Goal: Task Accomplishment & Management: Use online tool/utility

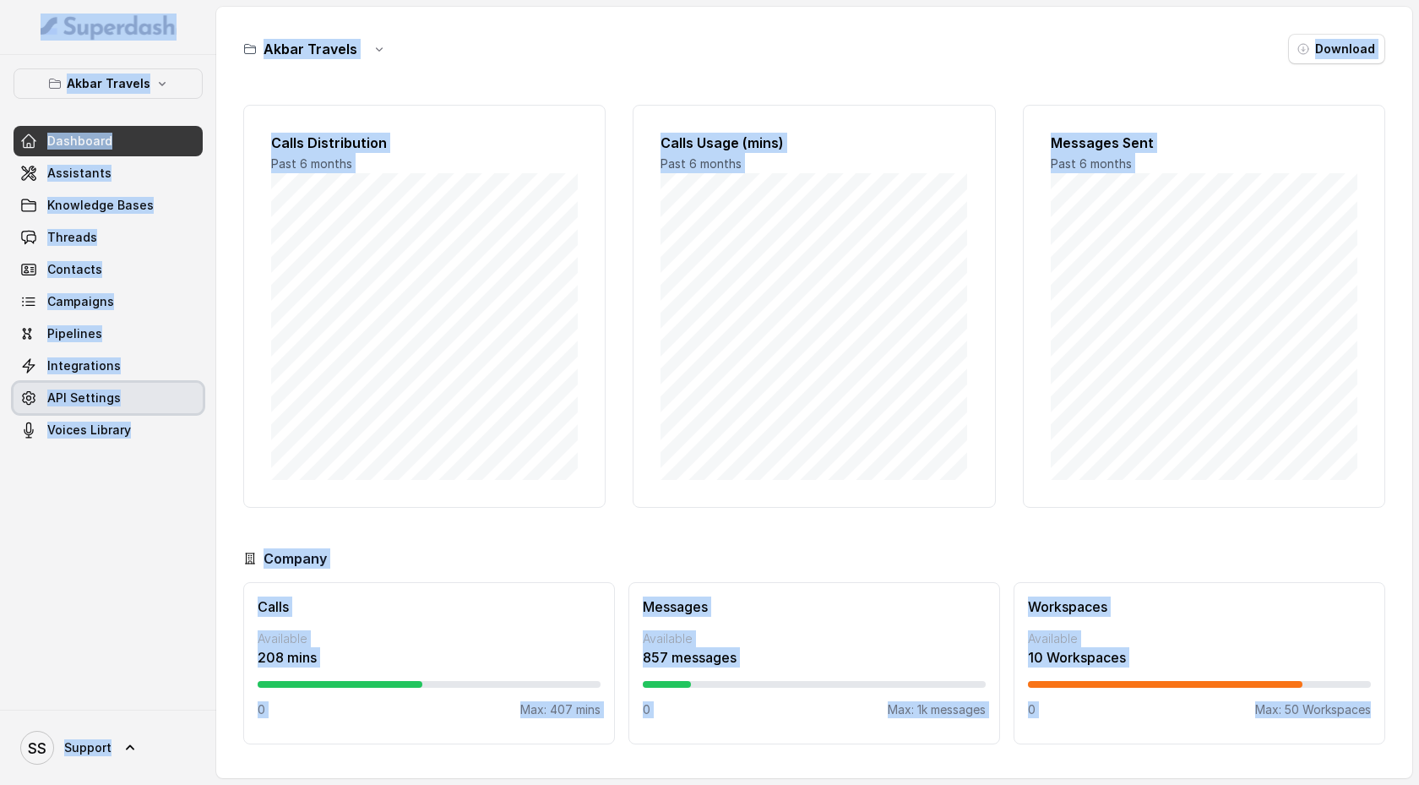
click at [157, 411] on link "API Settings" at bounding box center [108, 398] width 189 height 30
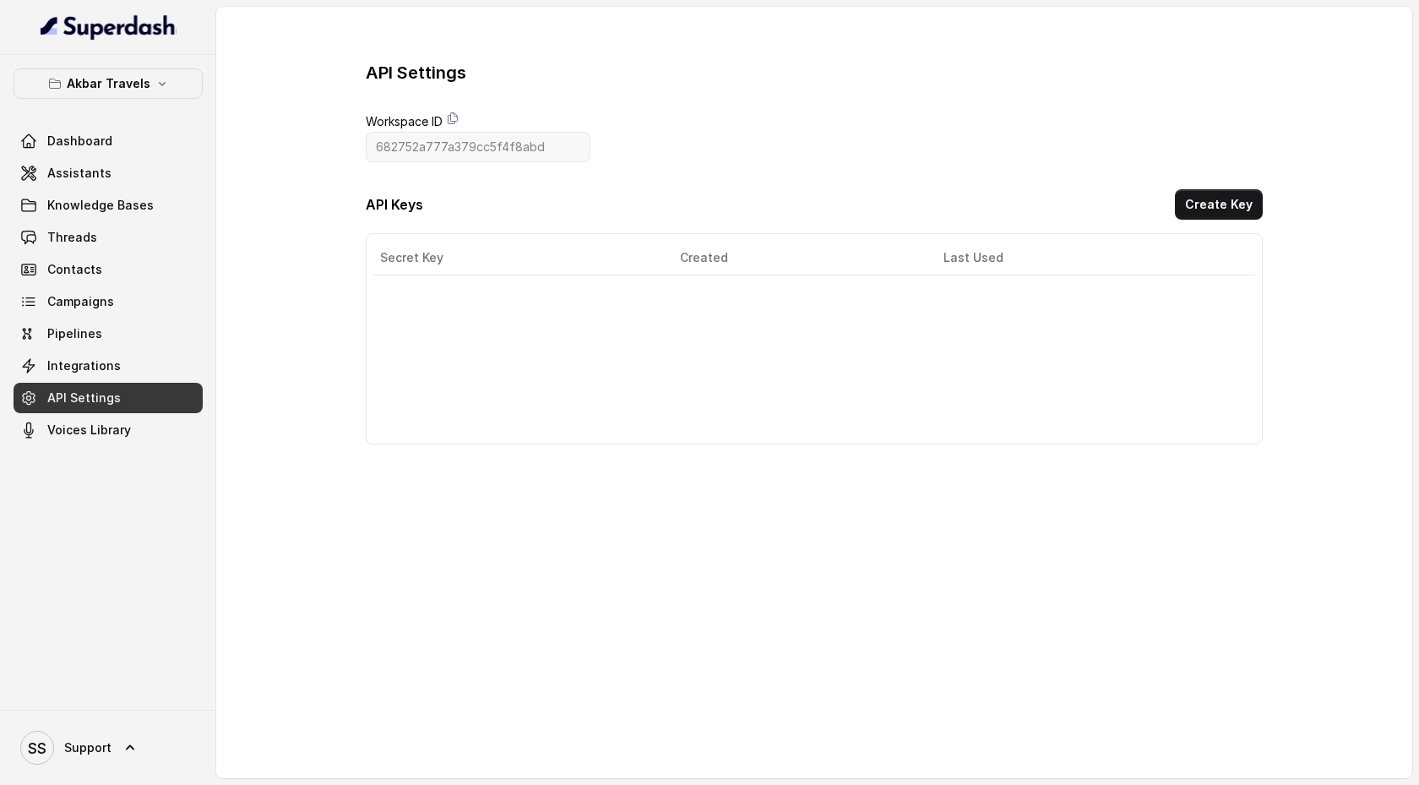
click at [318, 253] on div "API Settings Workspace ID 682752a777a379cc5f4f8abd API Keys Create Key Secret K…" at bounding box center [814, 253] width 1196 height 492
click at [164, 117] on div "Akbar Travels Dashboard Assistants Knowledge Bases Threads Contacts Campaigns P…" at bounding box center [108, 256] width 189 height 377
click at [161, 138] on link "Dashboard" at bounding box center [108, 141] width 189 height 30
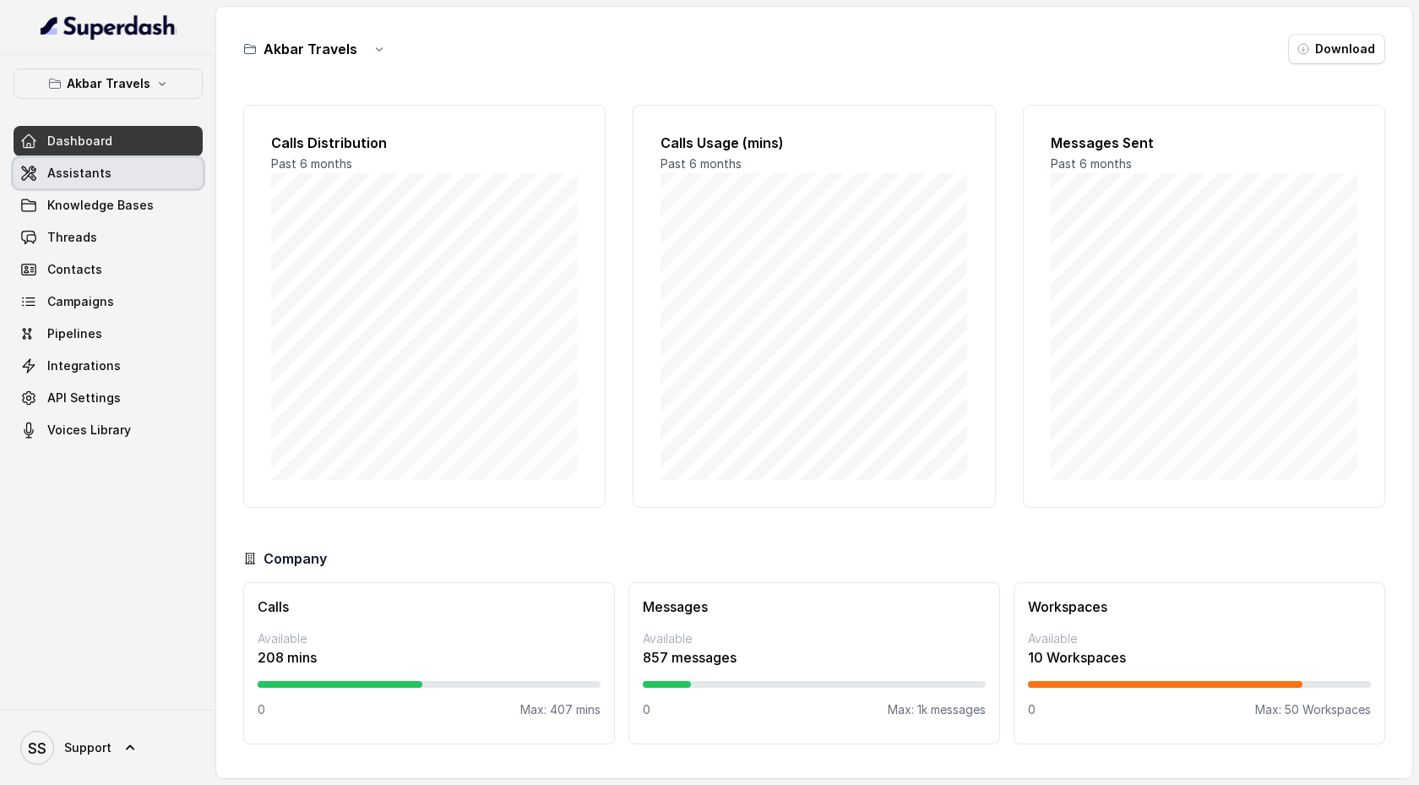
click at [161, 191] on link "Knowledge Bases" at bounding box center [108, 205] width 189 height 30
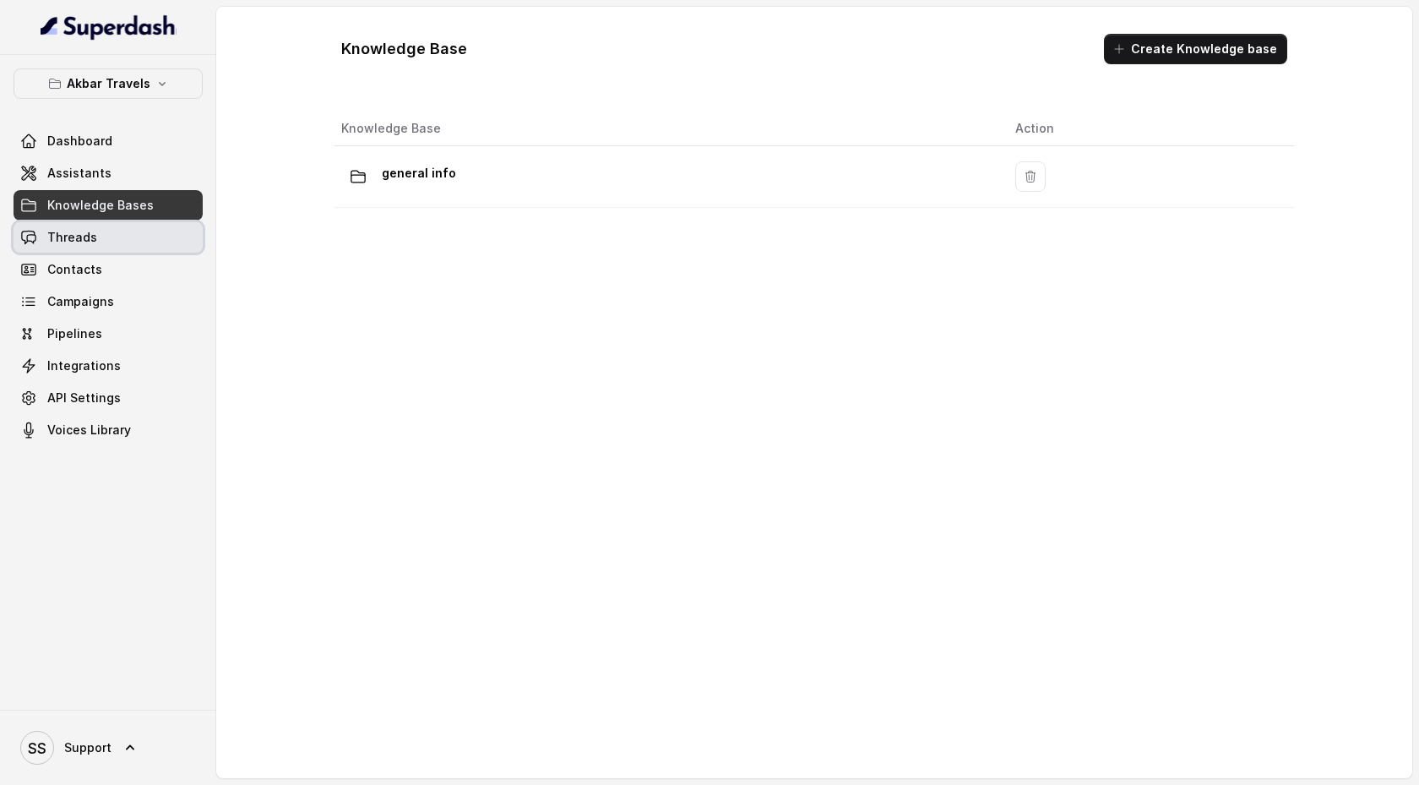
click at [163, 235] on link "Threads" at bounding box center [108, 237] width 189 height 30
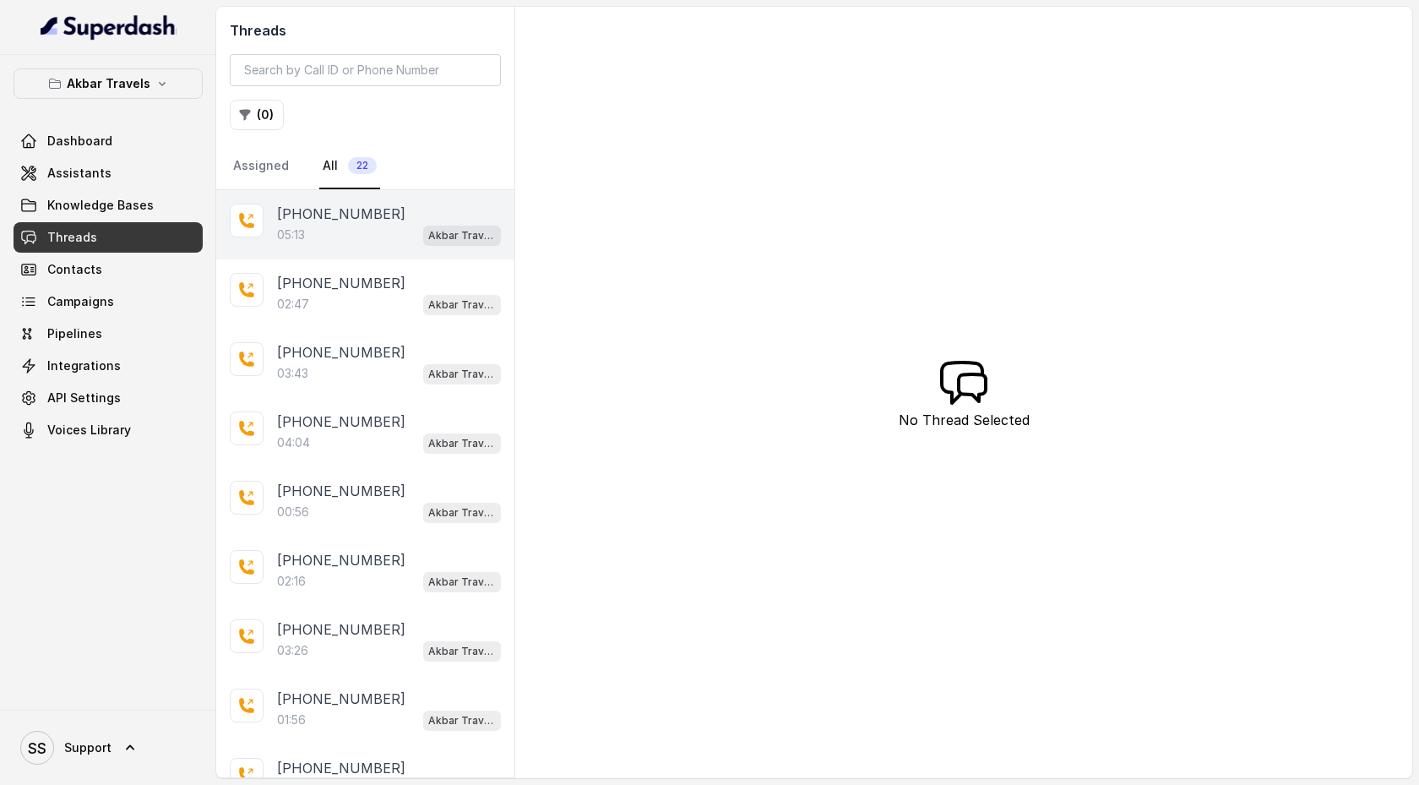
click at [290, 238] on p "05:13" at bounding box center [291, 234] width 28 height 17
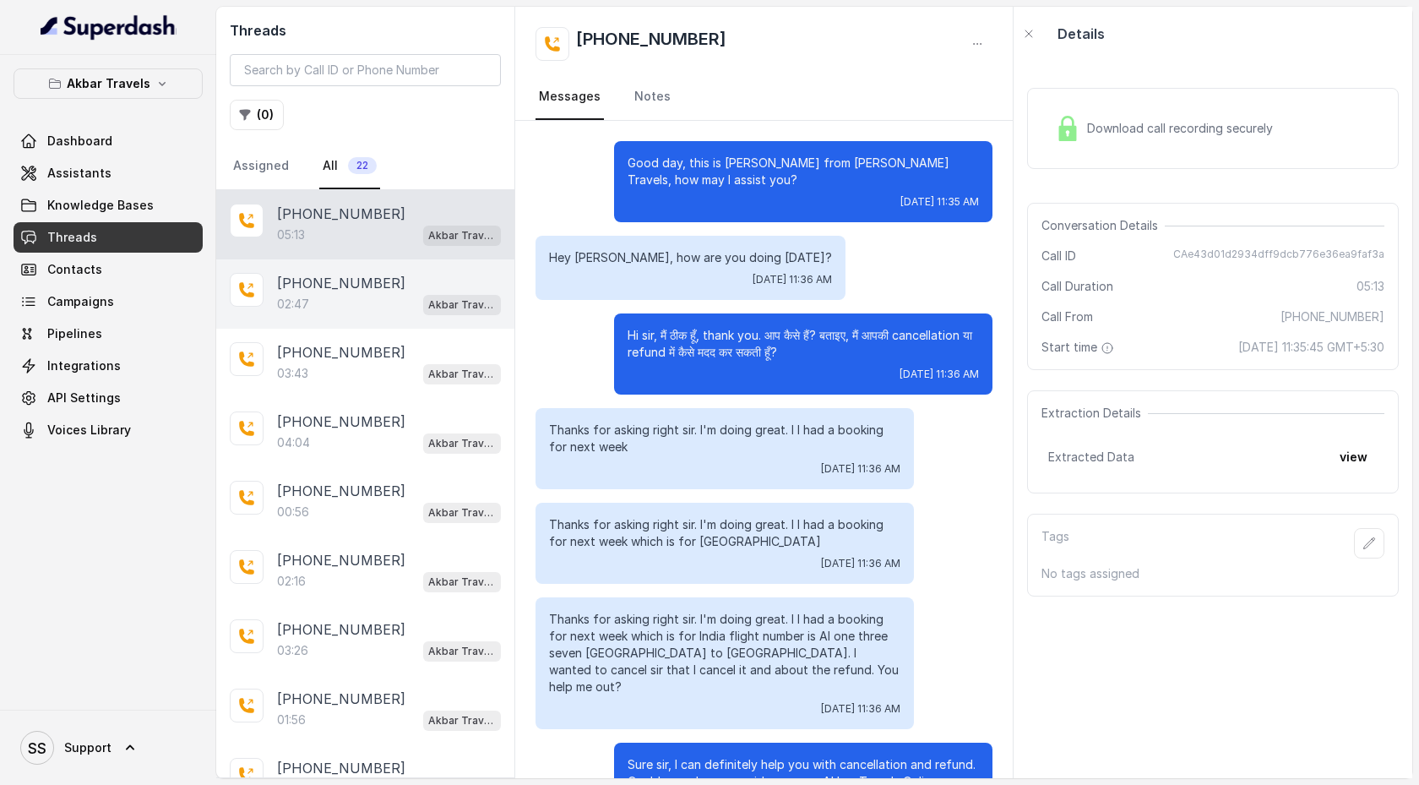
click at [386, 320] on div "[PHONE_NUMBER]:47 Akbar Travels - Cancellation & Refund Bot" at bounding box center [365, 293] width 298 height 69
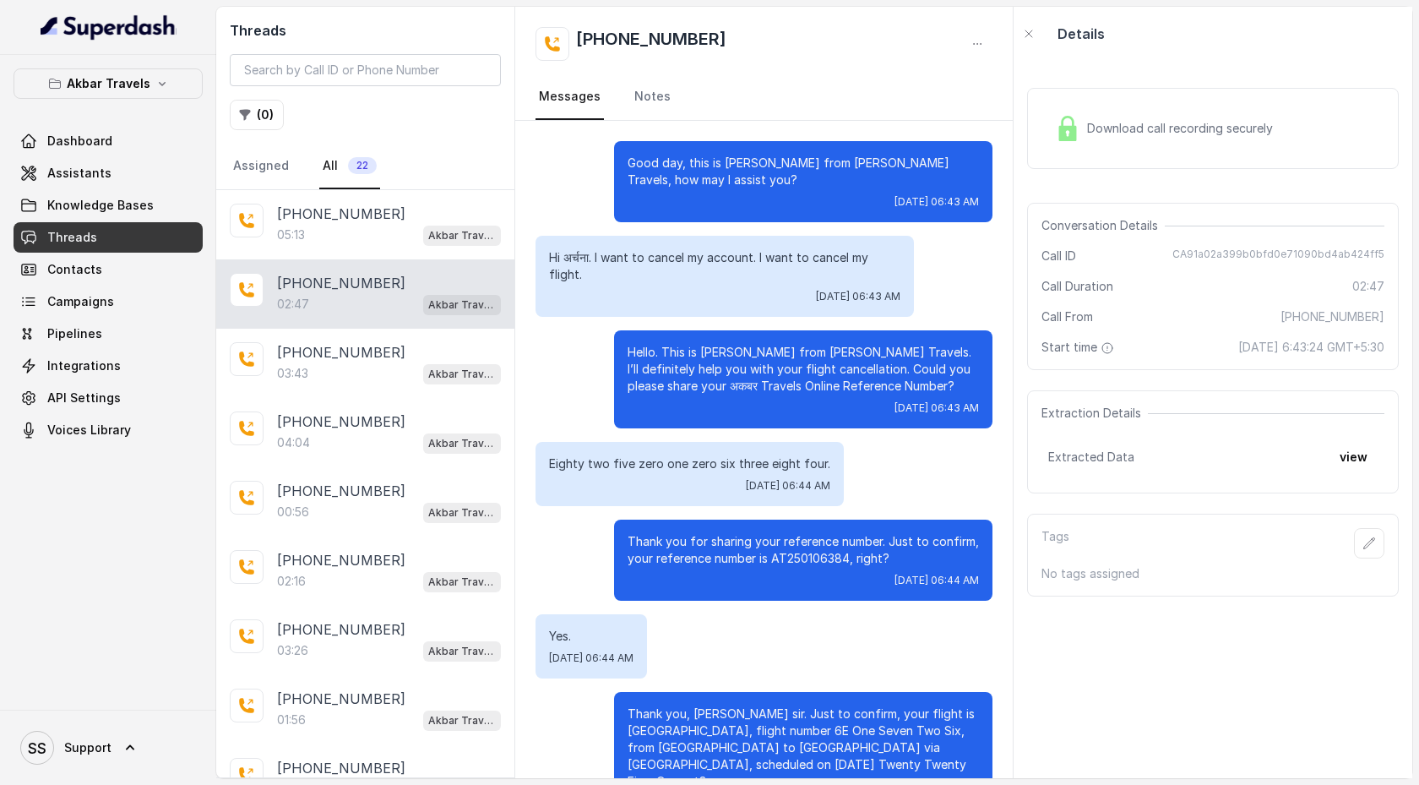
scroll to position [1042, 0]
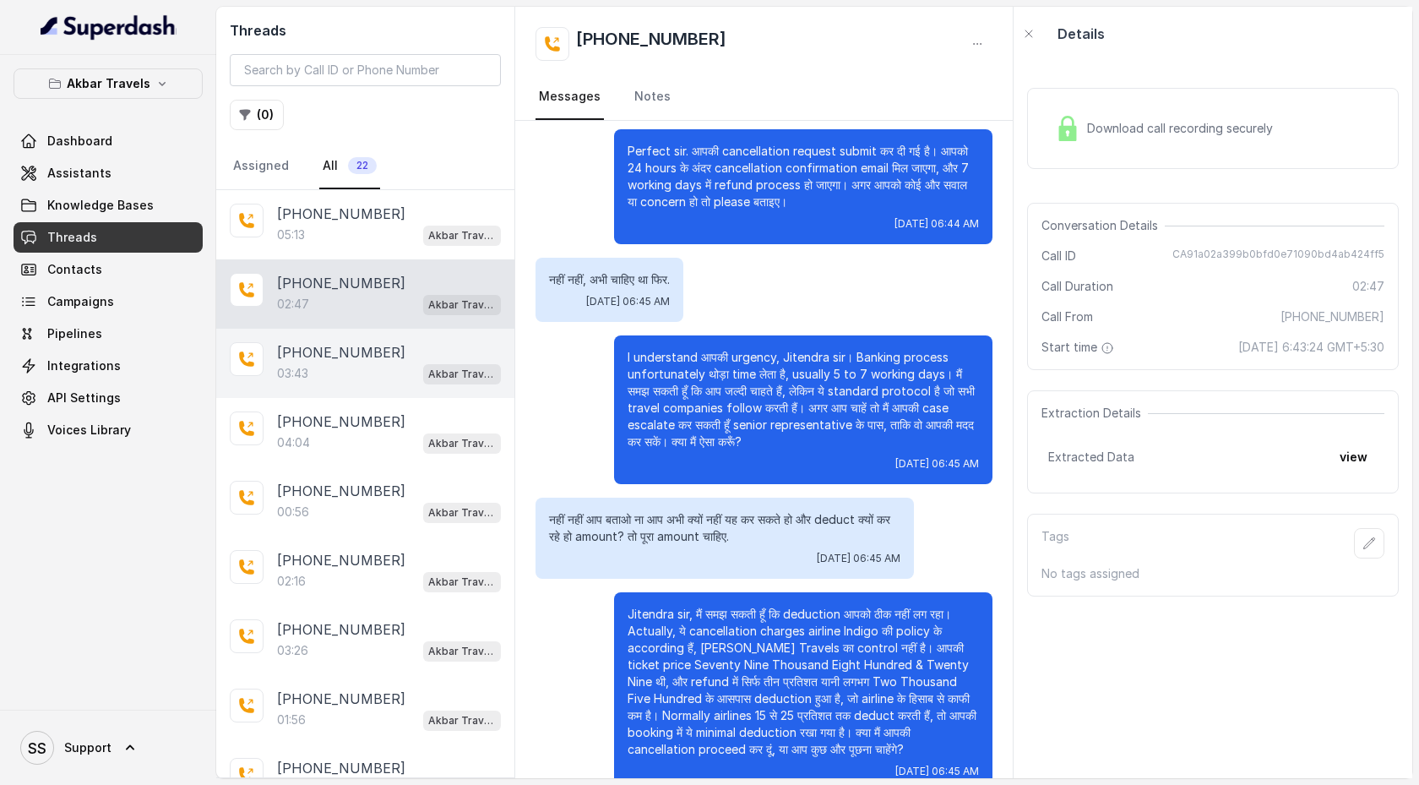
click at [381, 362] on div "03:43 Akbar Travels - Cancellation & Refund Bot" at bounding box center [389, 373] width 224 height 22
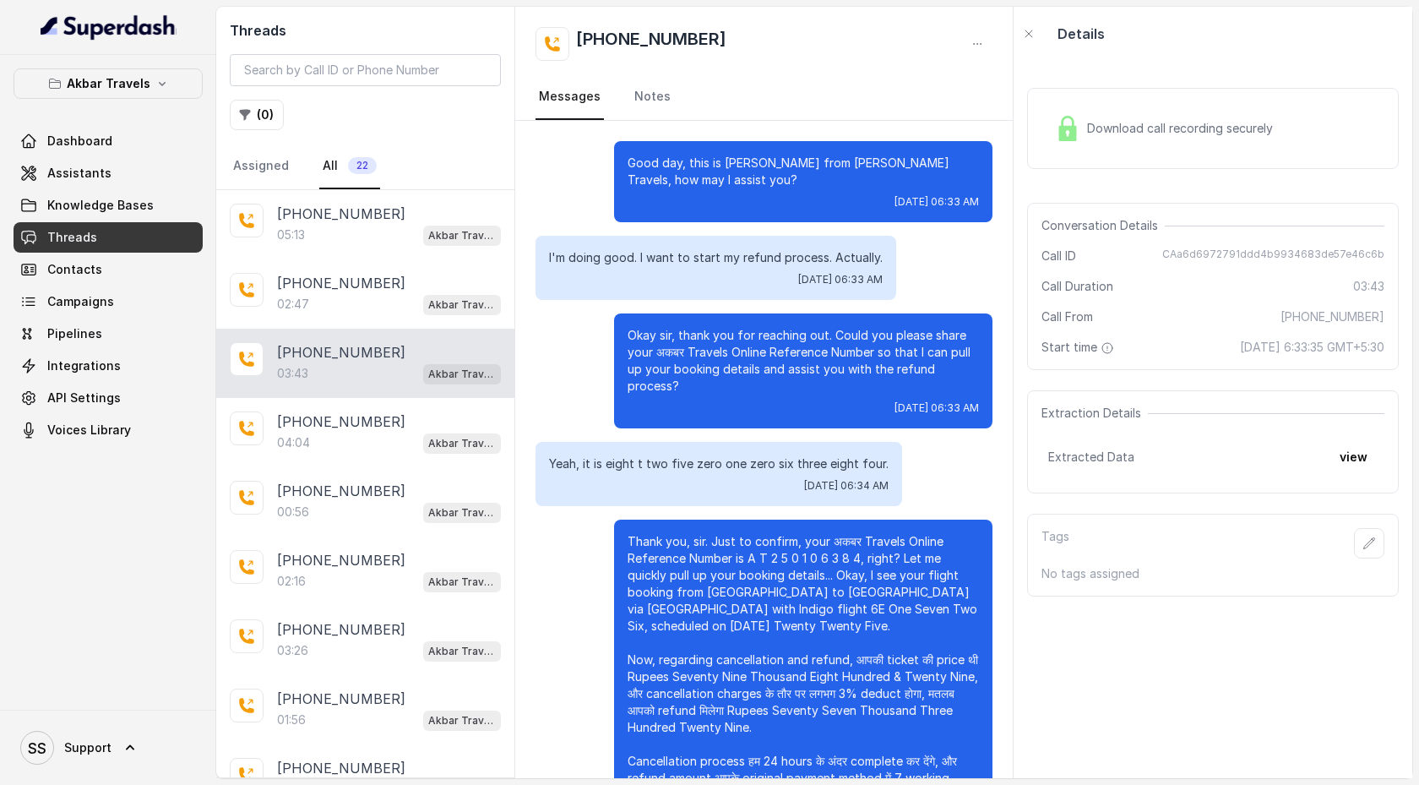
scroll to position [1458, 0]
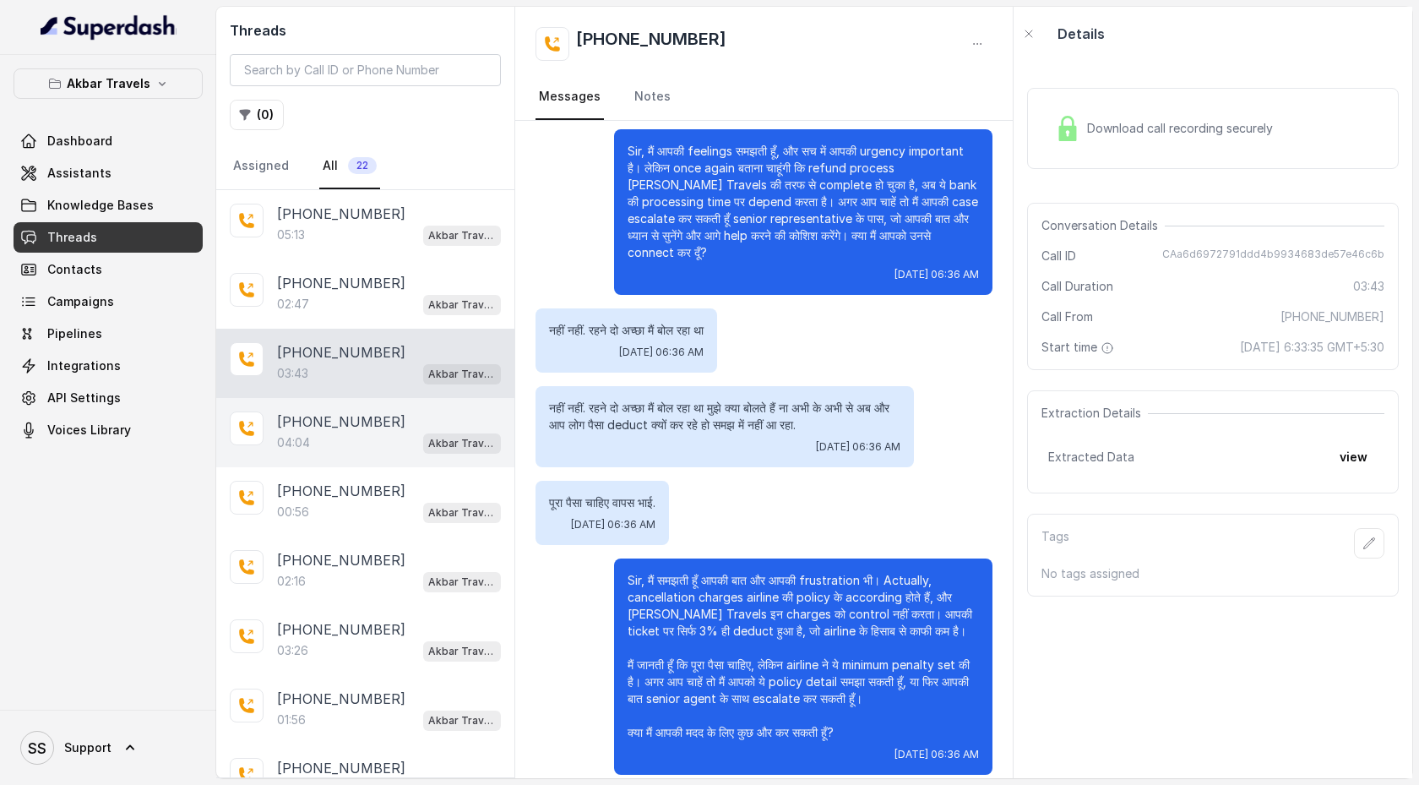
click at [373, 437] on div "04:04 Akbar Travels - Cancellation & Refund Bot" at bounding box center [389, 443] width 224 height 22
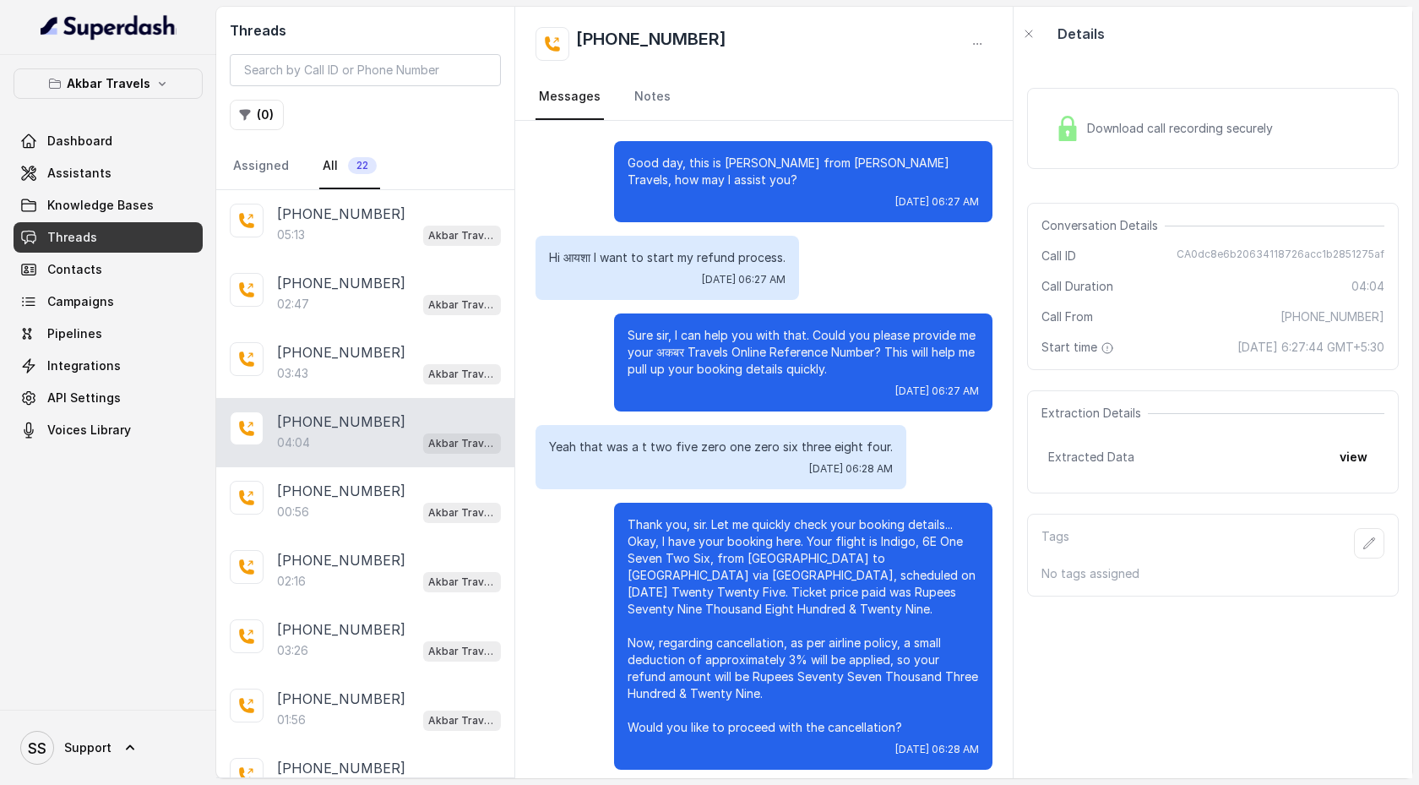
scroll to position [1144, 0]
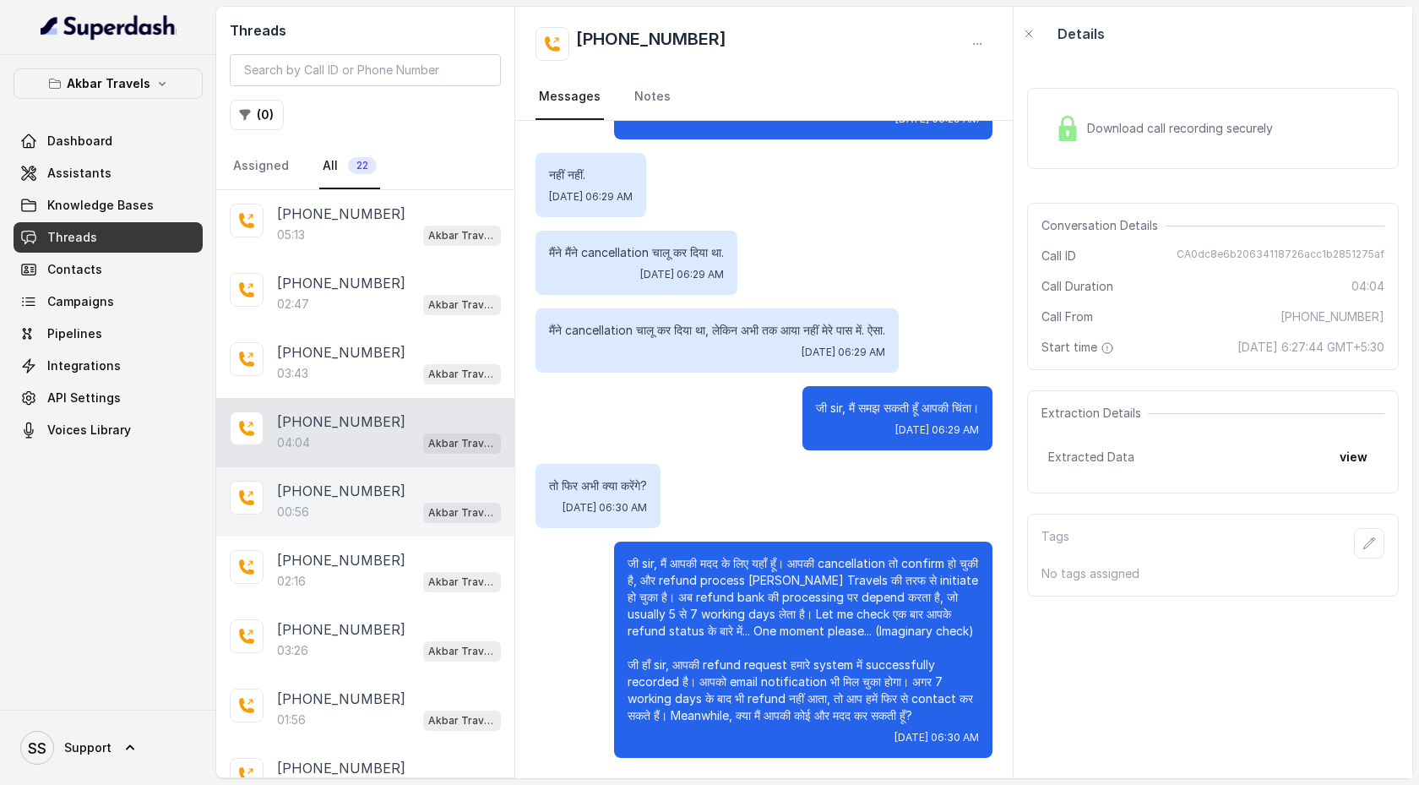
click at [372, 503] on div "00:56 Akbar Travels - Cancellation & Refund Bot" at bounding box center [389, 512] width 224 height 22
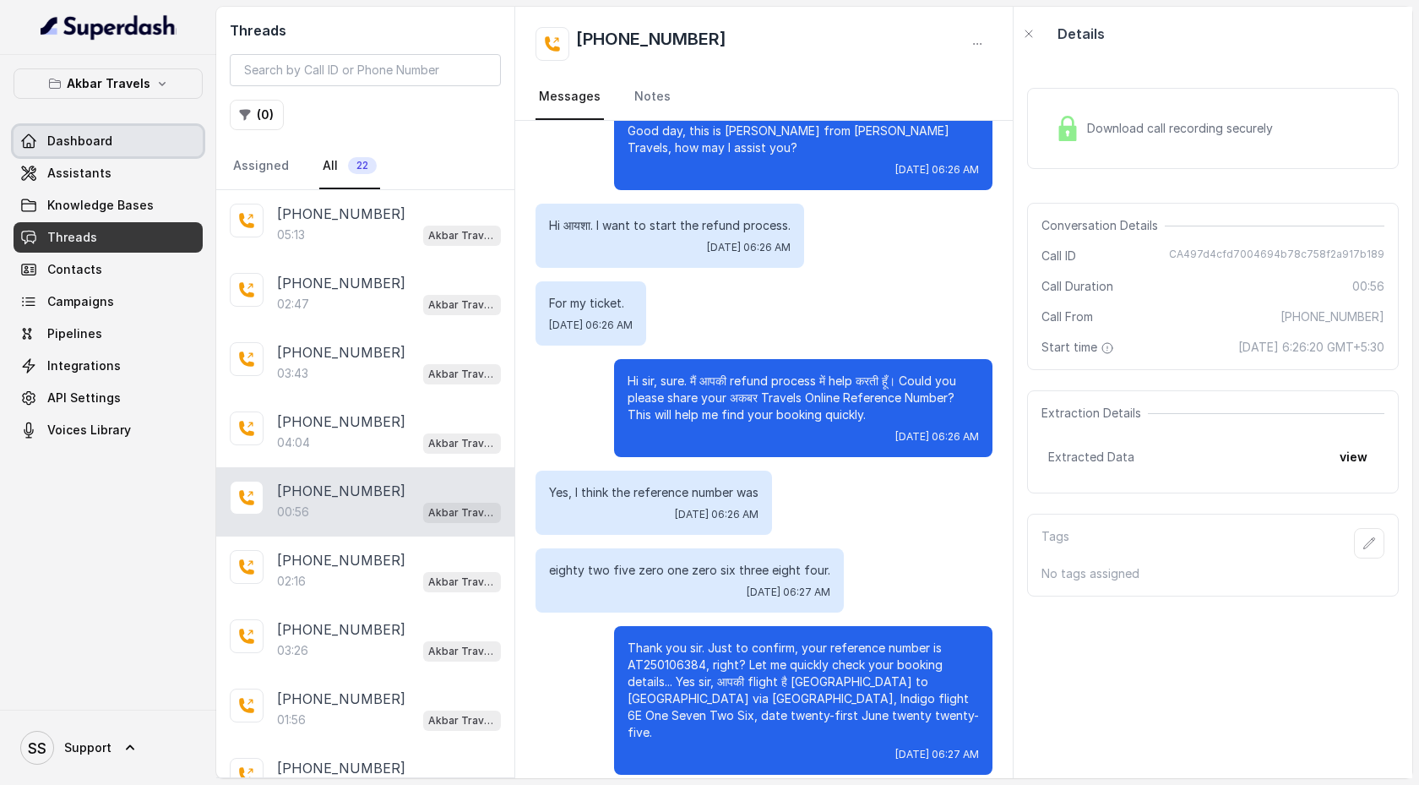
click at [113, 149] on link "Dashboard" at bounding box center [108, 141] width 189 height 30
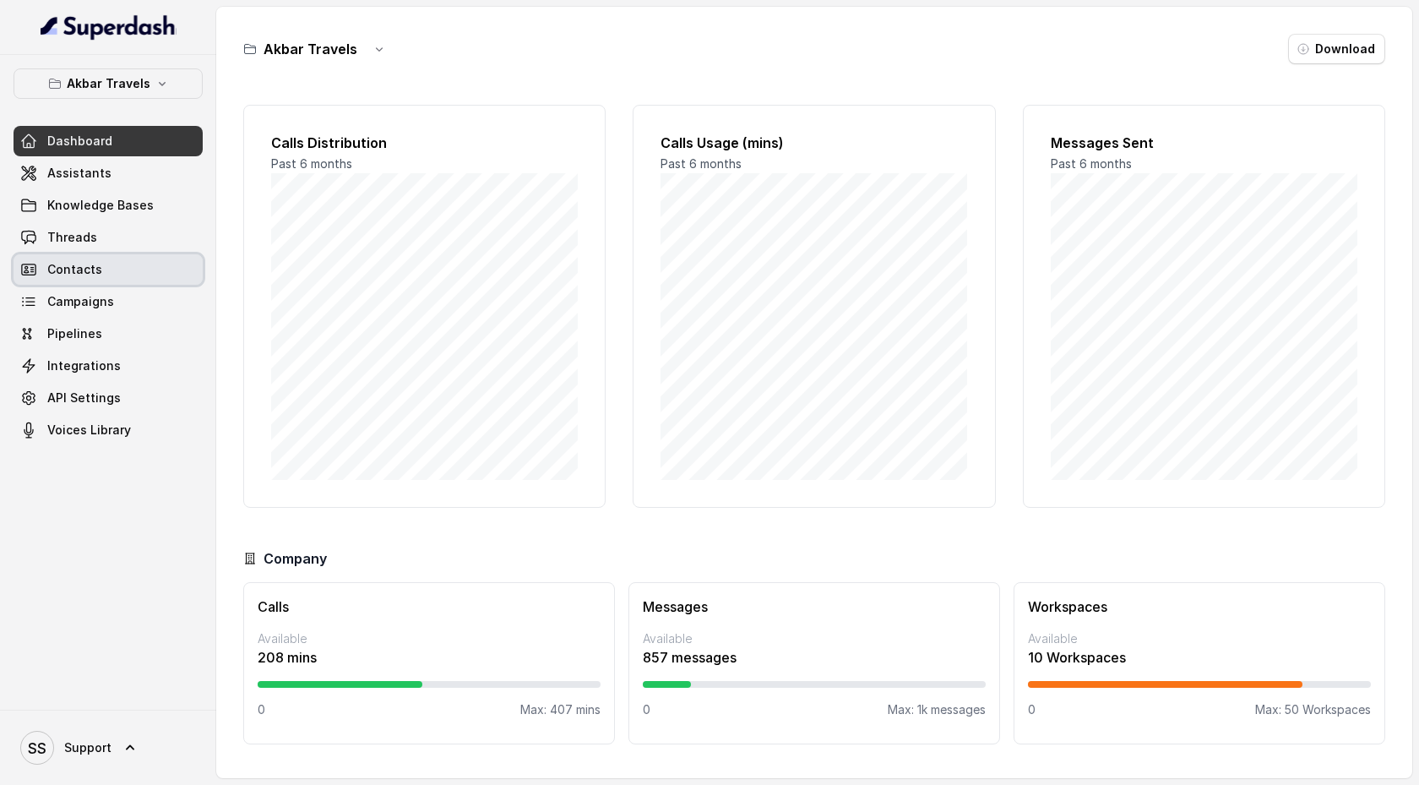
click at [135, 280] on link "Contacts" at bounding box center [108, 269] width 189 height 30
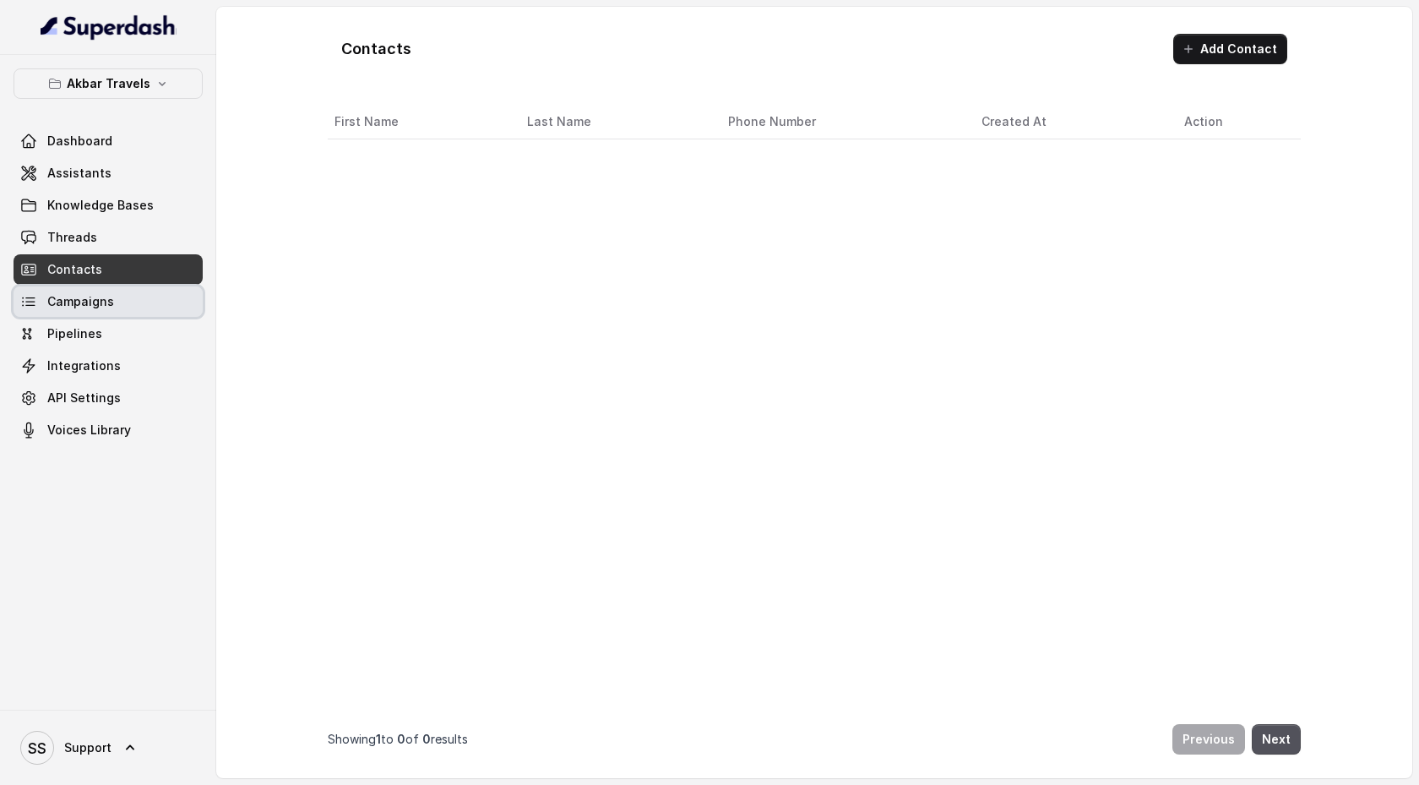
click at [135, 294] on link "Campaigns" at bounding box center [108, 301] width 189 height 30
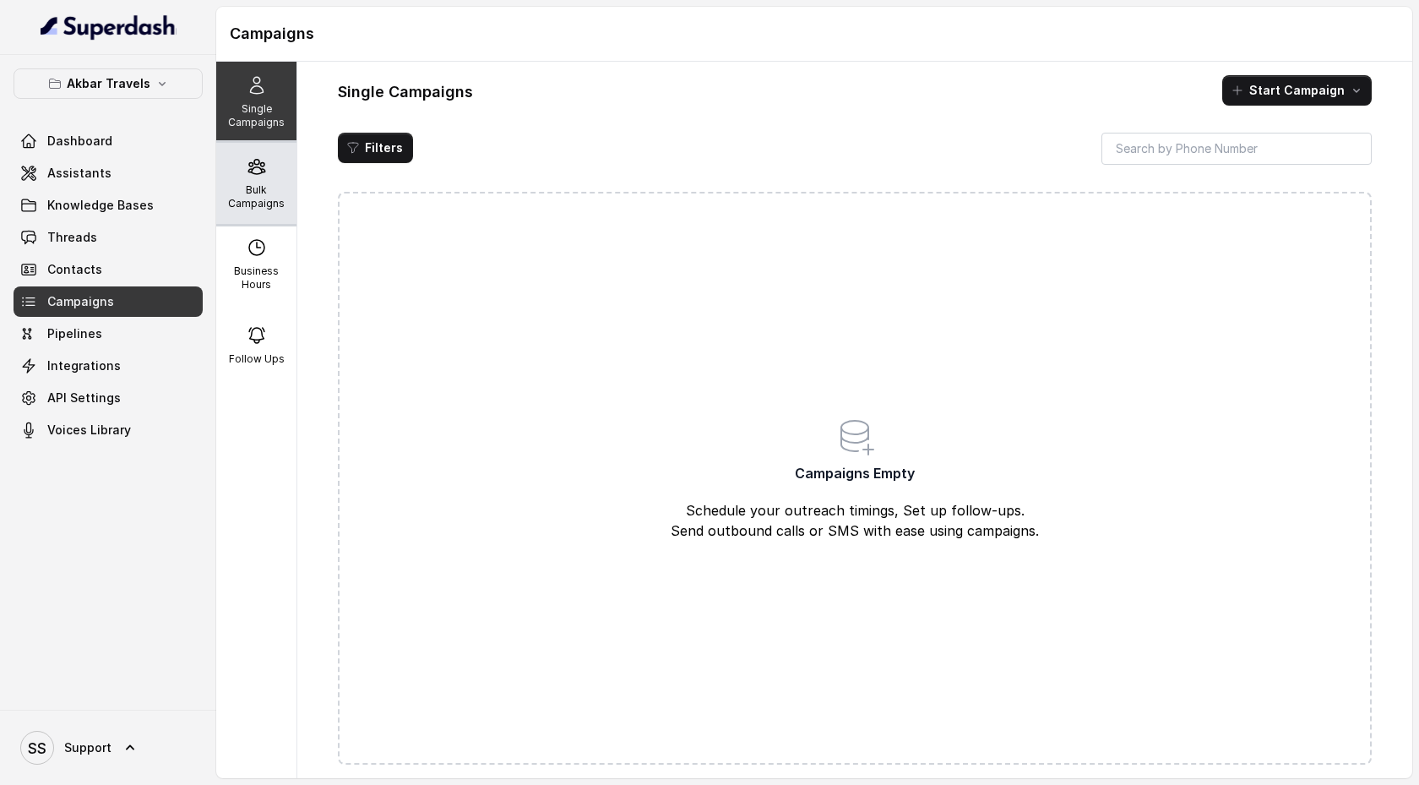
click at [258, 189] on p "Bulk Campaigns" at bounding box center [256, 196] width 67 height 27
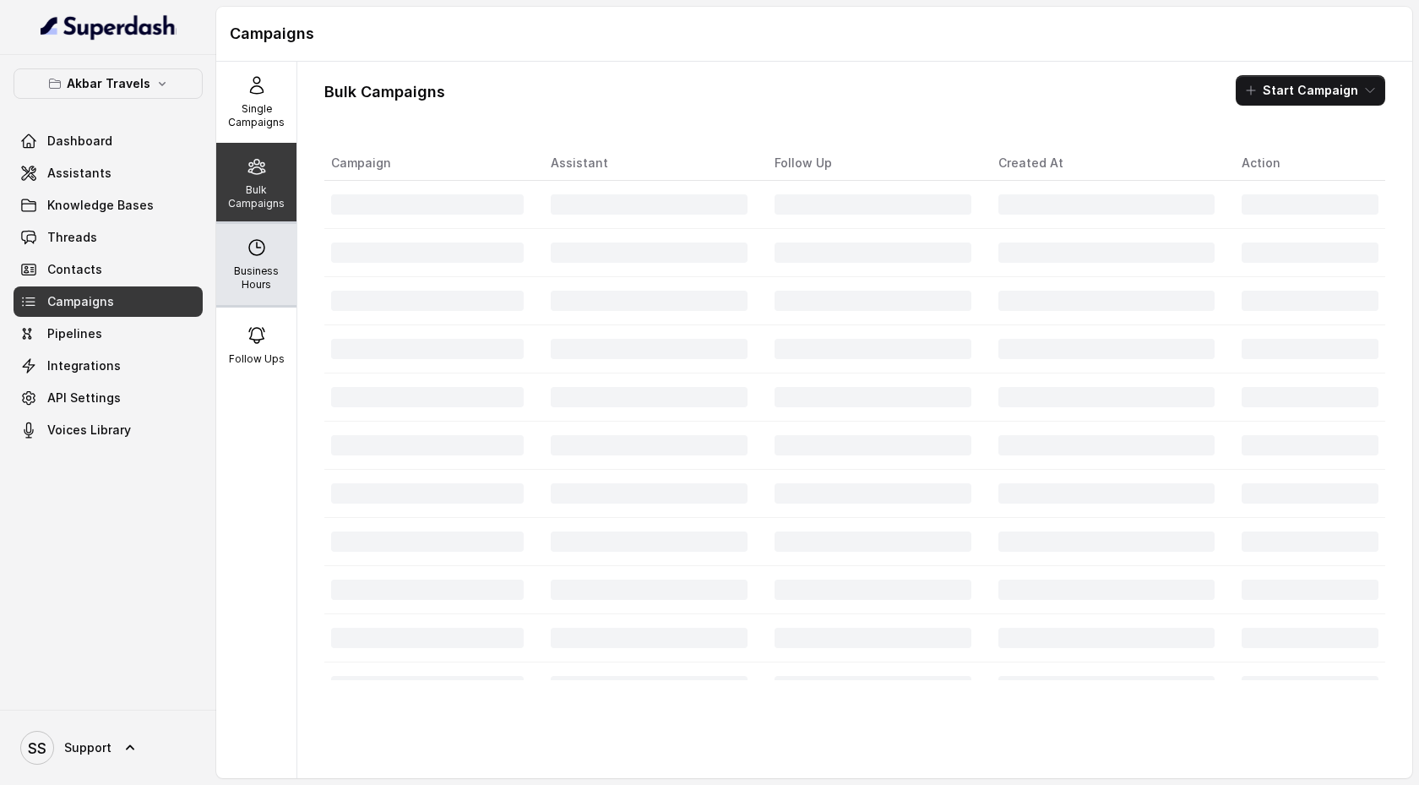
click at [255, 239] on icon at bounding box center [257, 247] width 20 height 20
select select "UTC"
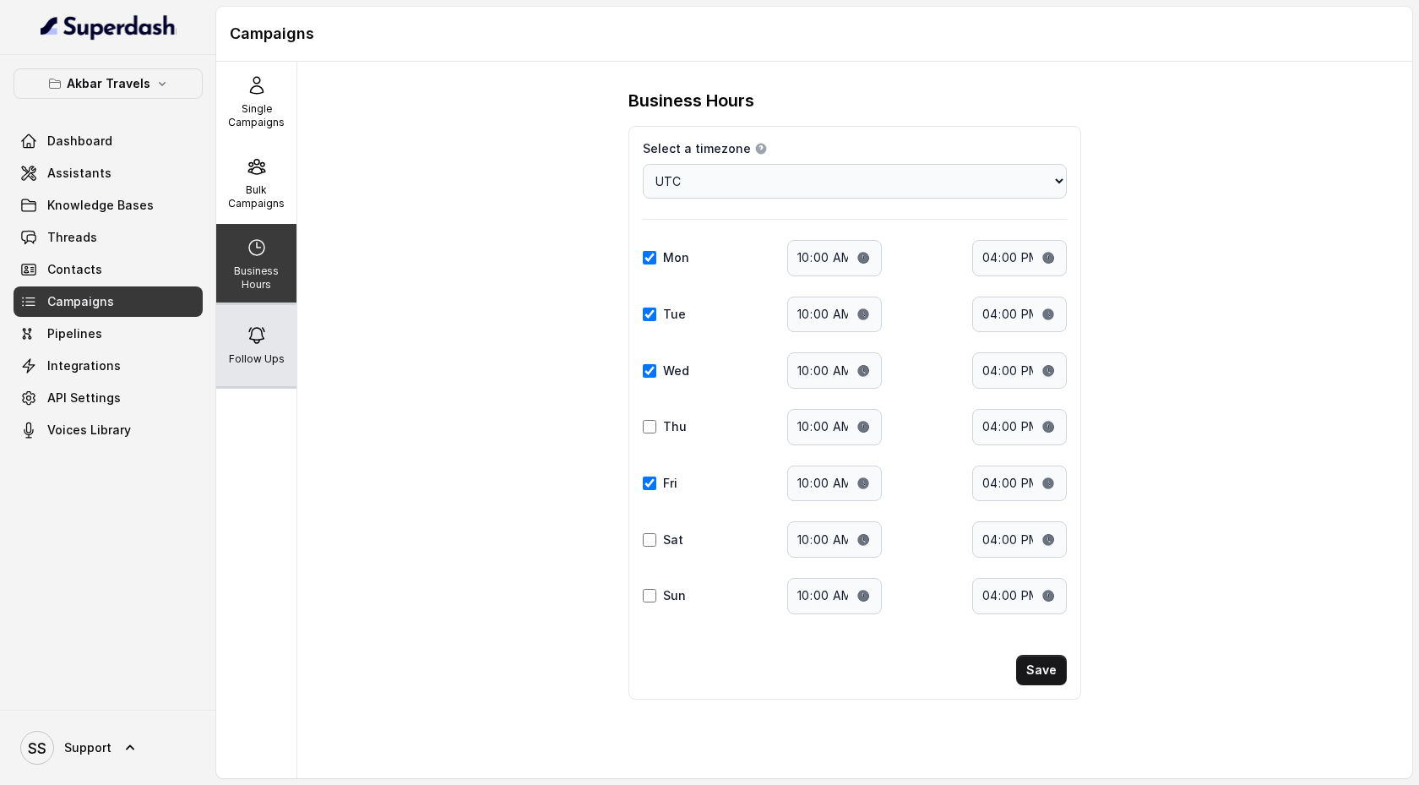
click at [257, 317] on div "Follow Ups" at bounding box center [256, 345] width 80 height 81
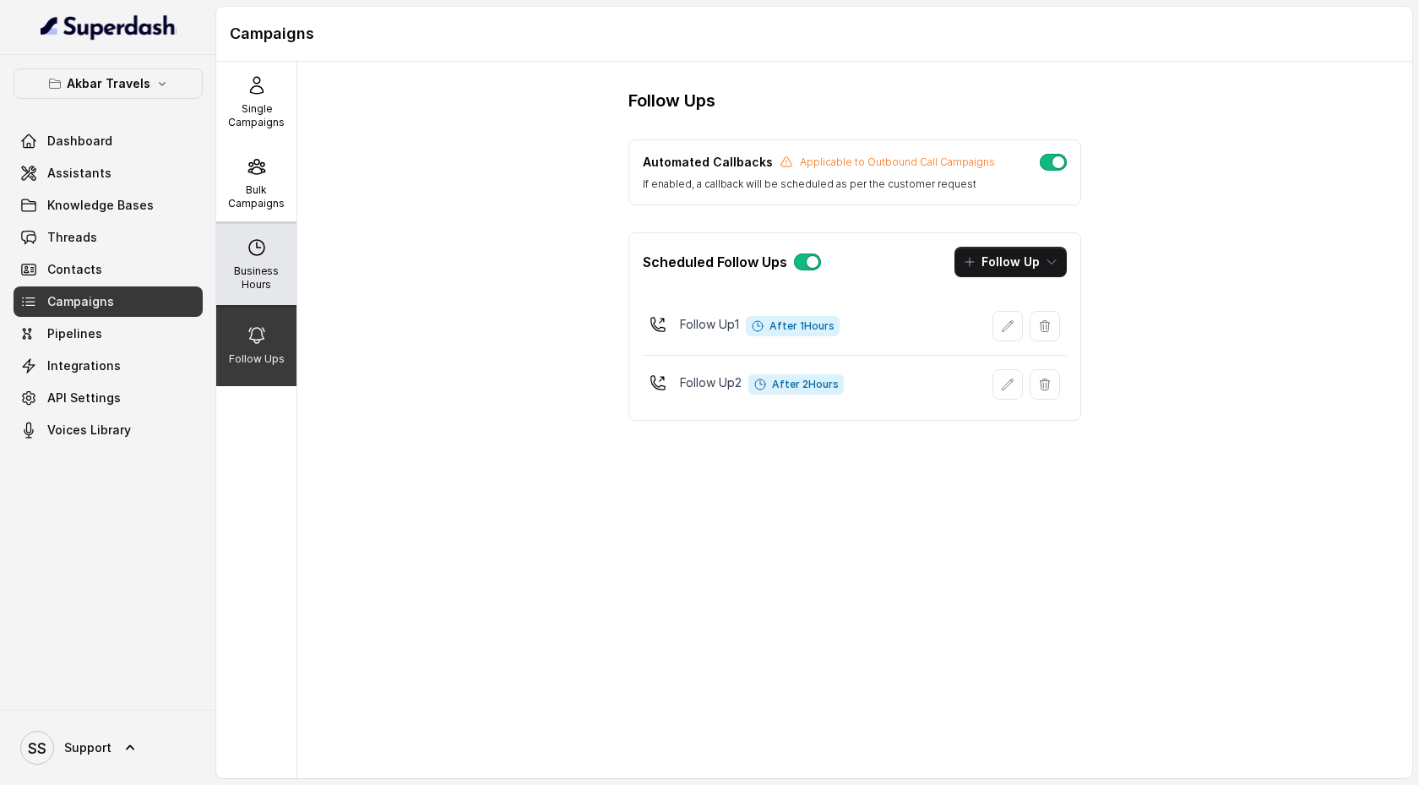
click at [260, 262] on div "Business Hours" at bounding box center [256, 264] width 80 height 81
select select "UTC"
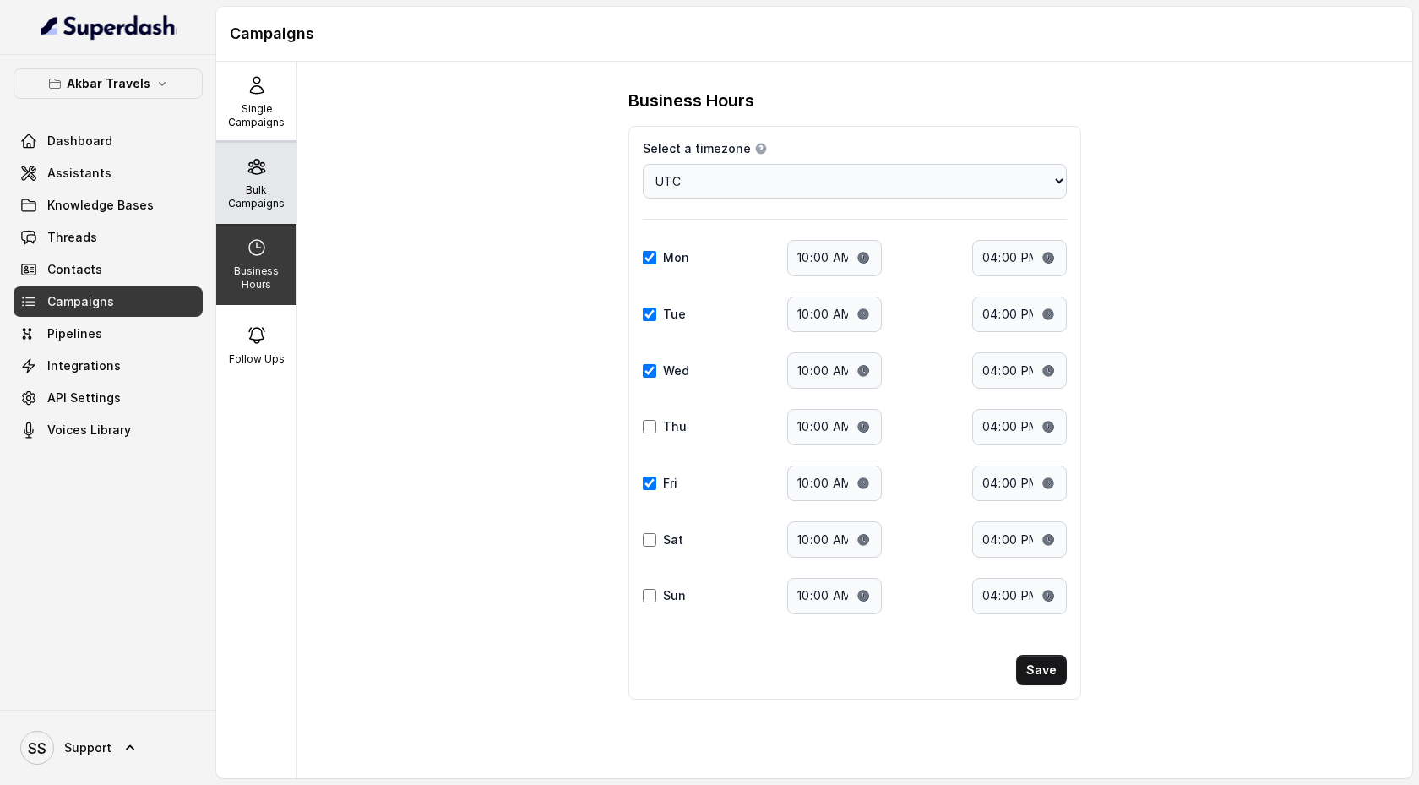
click at [260, 204] on p "Bulk Campaigns" at bounding box center [256, 196] width 67 height 27
